Goal: Book appointment/travel/reservation

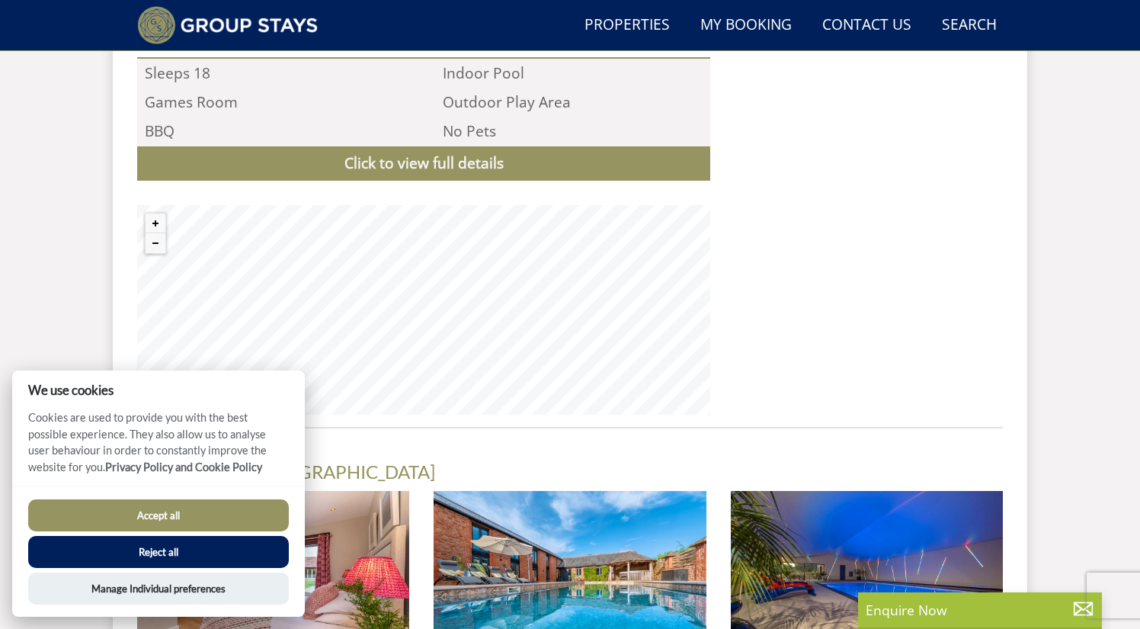
scroll to position [1688, 0]
click at [153, 213] on button "Zoom in" at bounding box center [156, 223] width 20 height 20
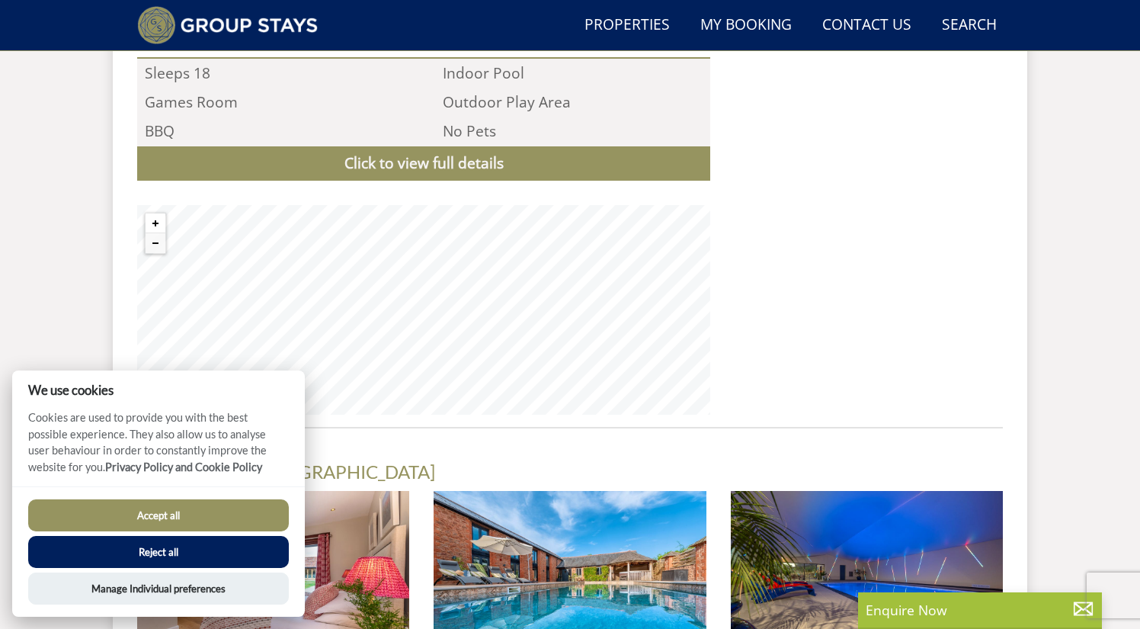
click at [153, 213] on button "Zoom in" at bounding box center [156, 223] width 20 height 20
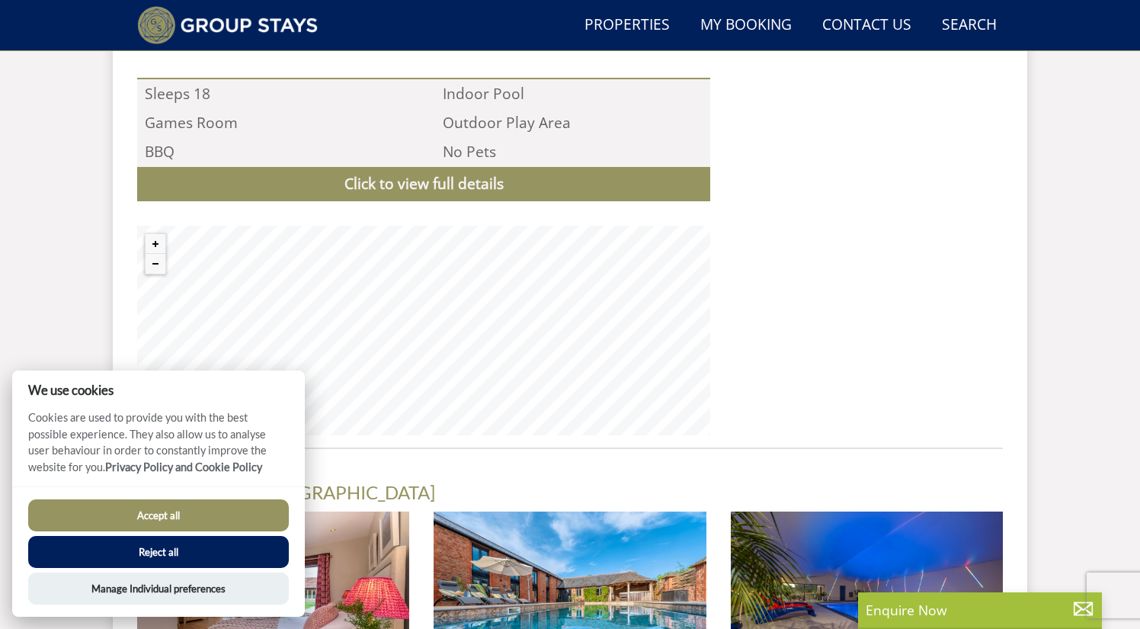
scroll to position [1686, 0]
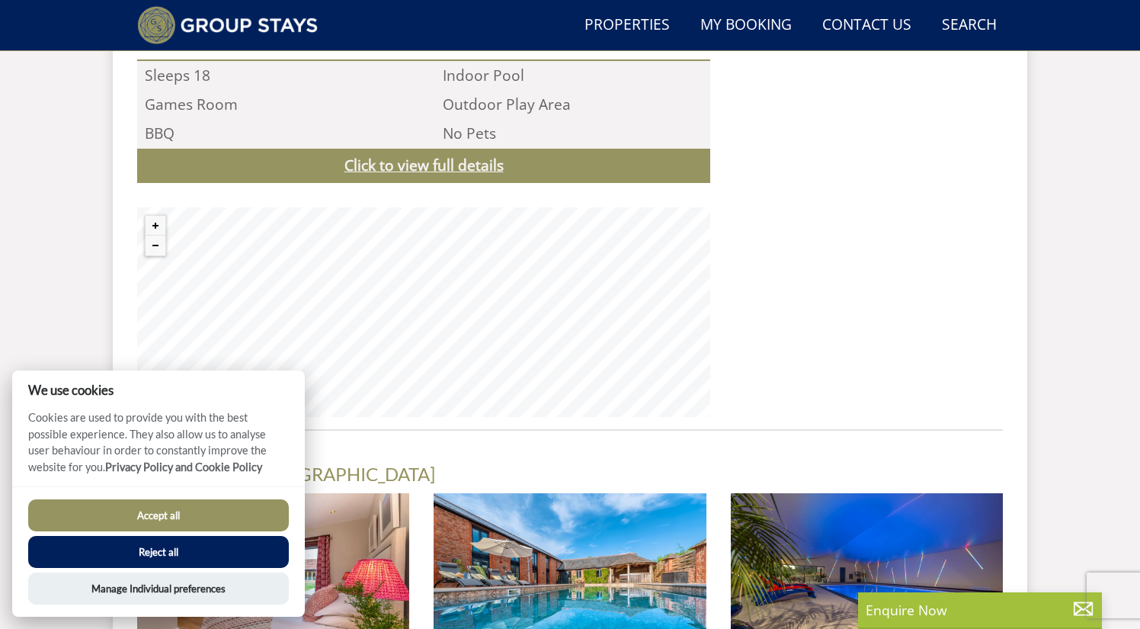
click at [431, 149] on link "Click to view full details" at bounding box center [423, 166] width 573 height 34
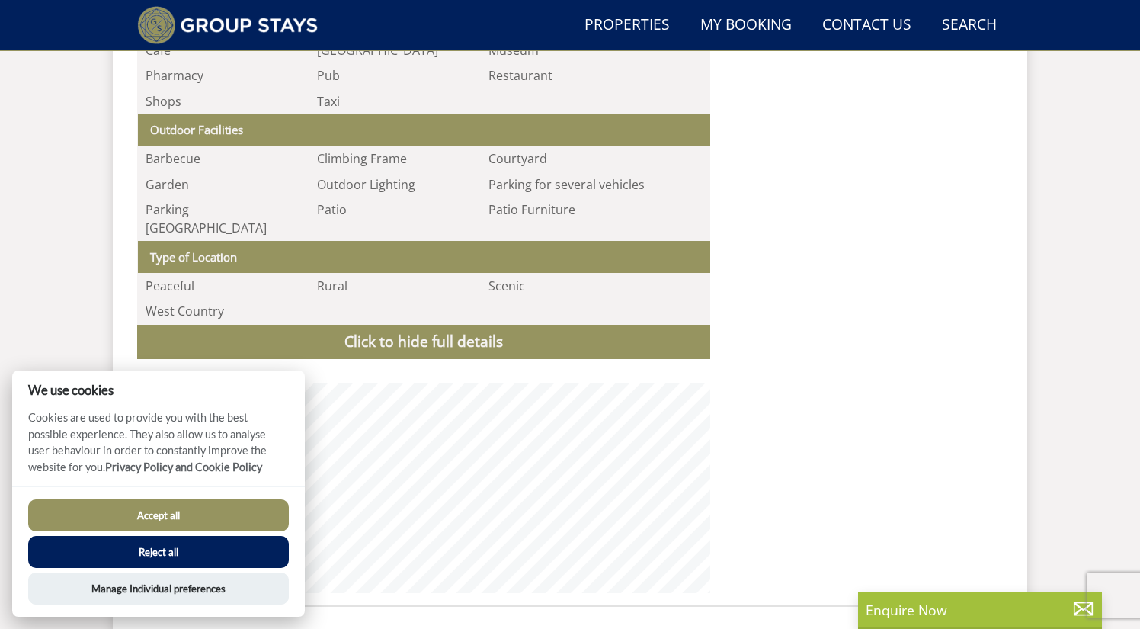
scroll to position [2771, 0]
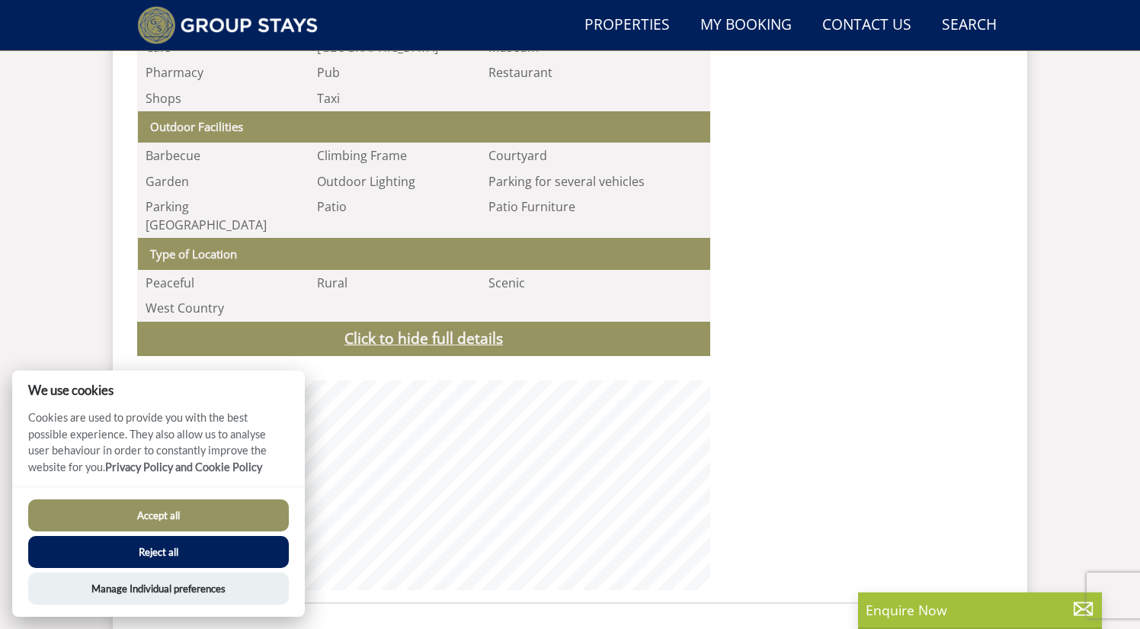
click at [447, 322] on link "Click to hide full details" at bounding box center [423, 339] width 573 height 34
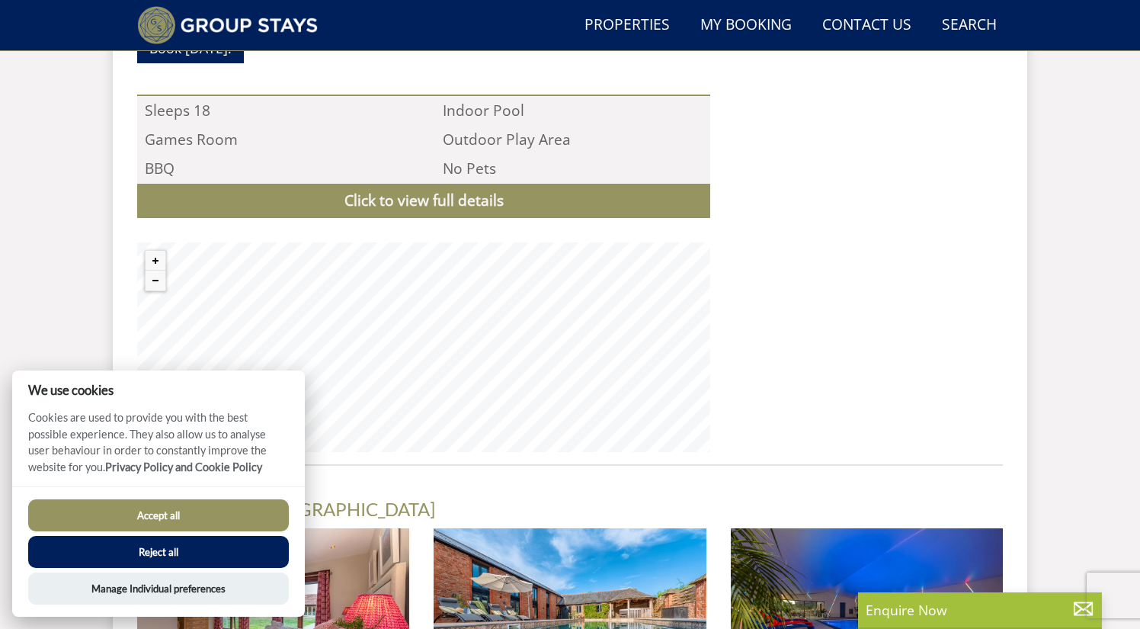
scroll to position [1652, 0]
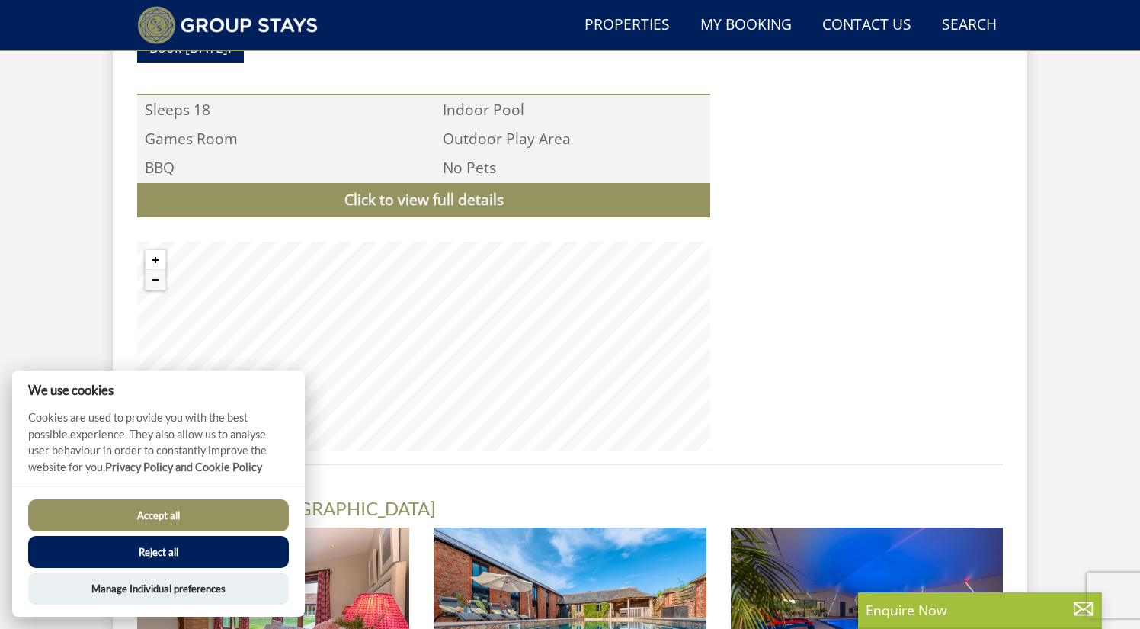
click at [157, 250] on button "Zoom in" at bounding box center [156, 260] width 20 height 20
click at [155, 270] on button "Zoom out" at bounding box center [156, 280] width 20 height 20
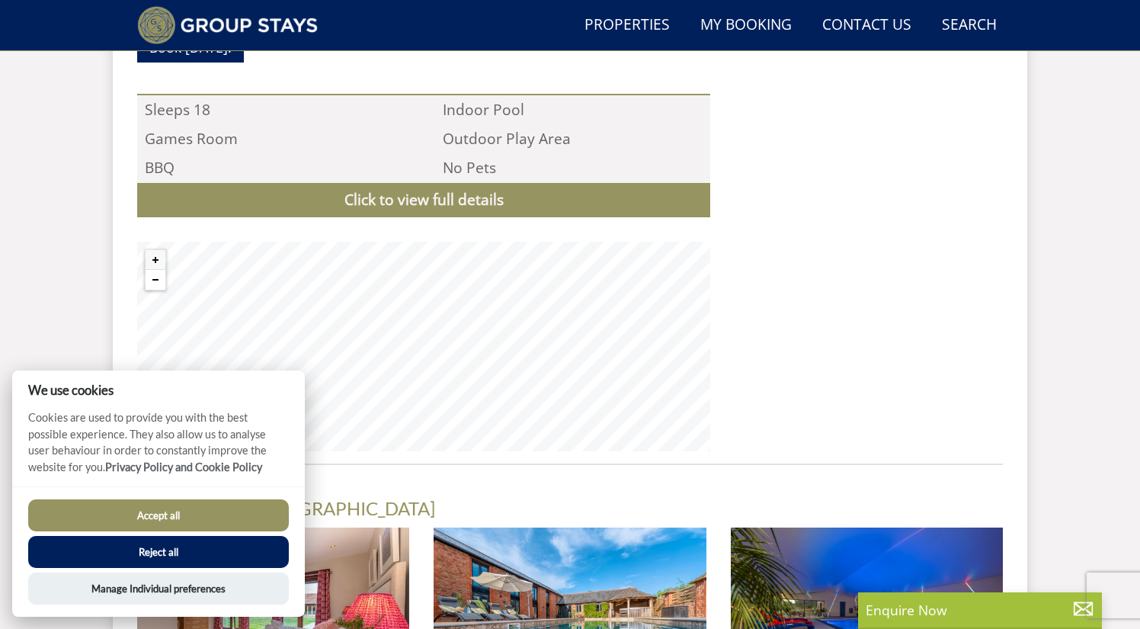
click at [155, 270] on button "Zoom out" at bounding box center [156, 280] width 20 height 20
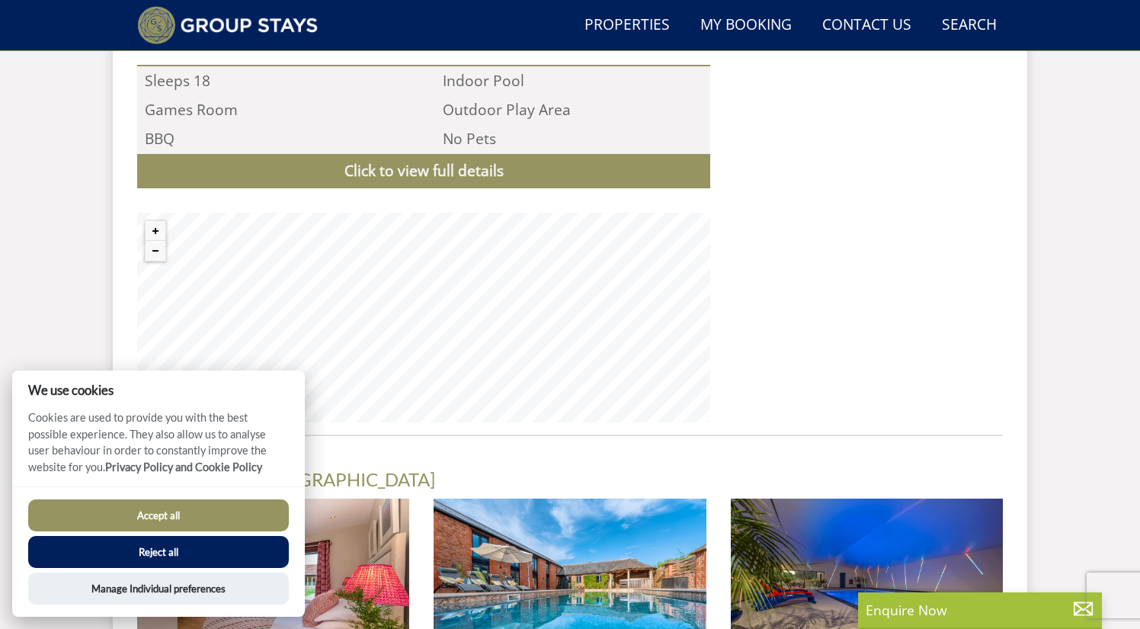
scroll to position [1679, 0]
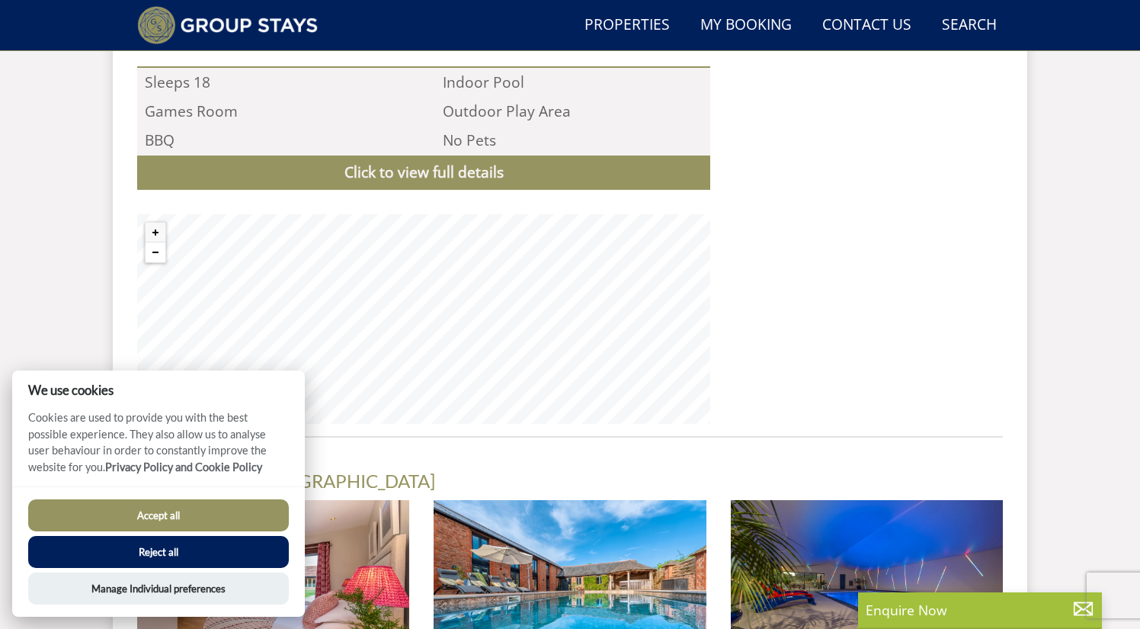
click at [152, 242] on button "Zoom out" at bounding box center [156, 252] width 20 height 20
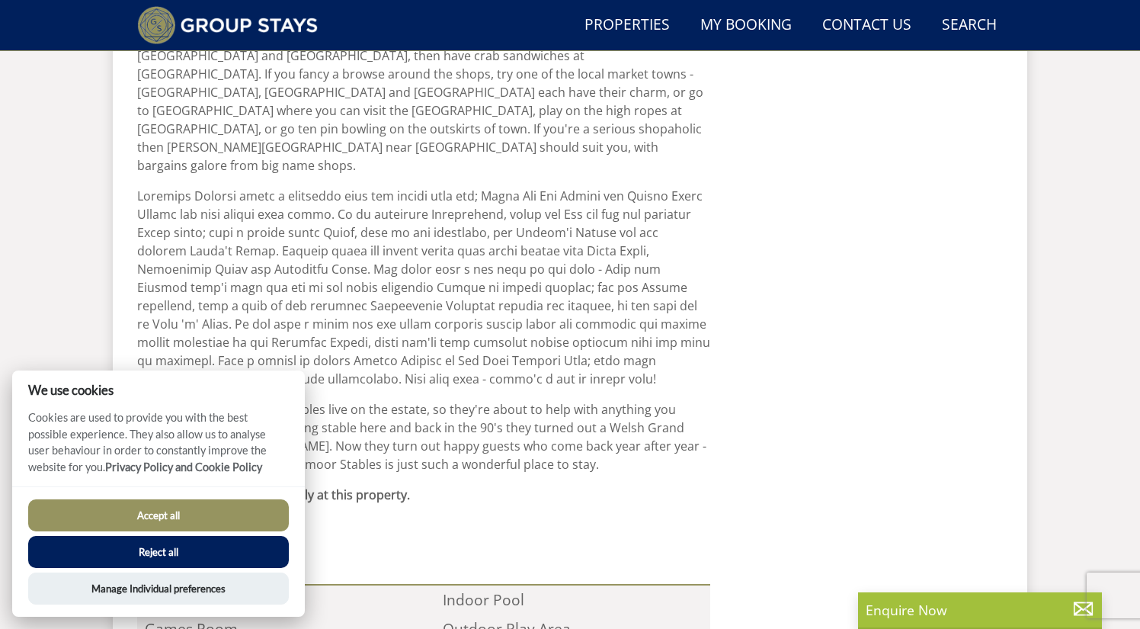
scroll to position [1175, 0]
